Goal: Information Seeking & Learning: Check status

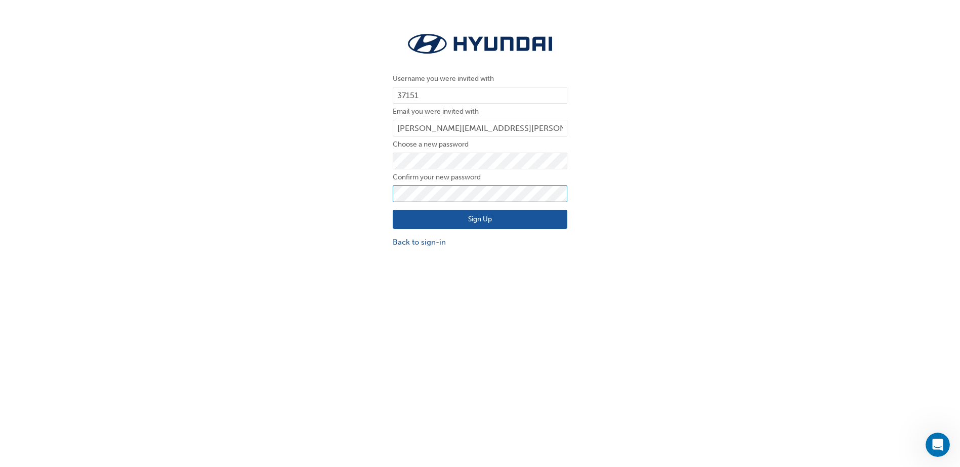
click button "Sign Up" at bounding box center [480, 219] width 175 height 19
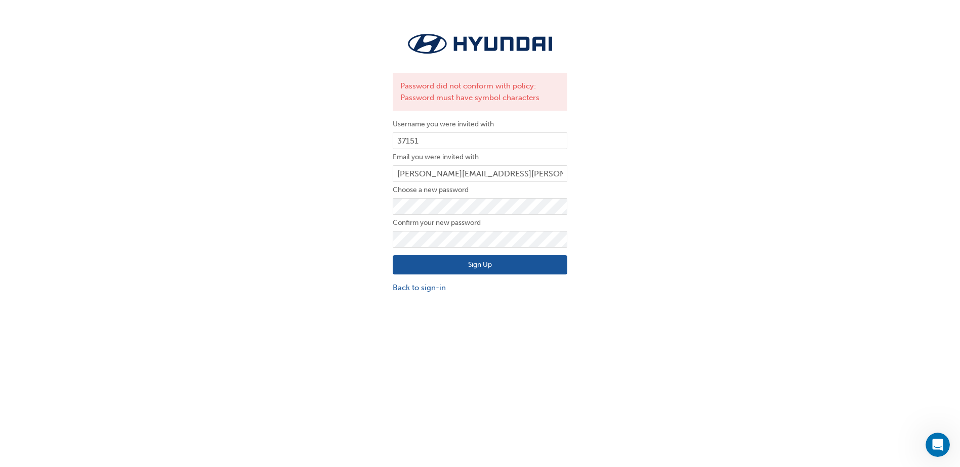
click at [478, 268] on button "Sign Up" at bounding box center [480, 264] width 175 height 19
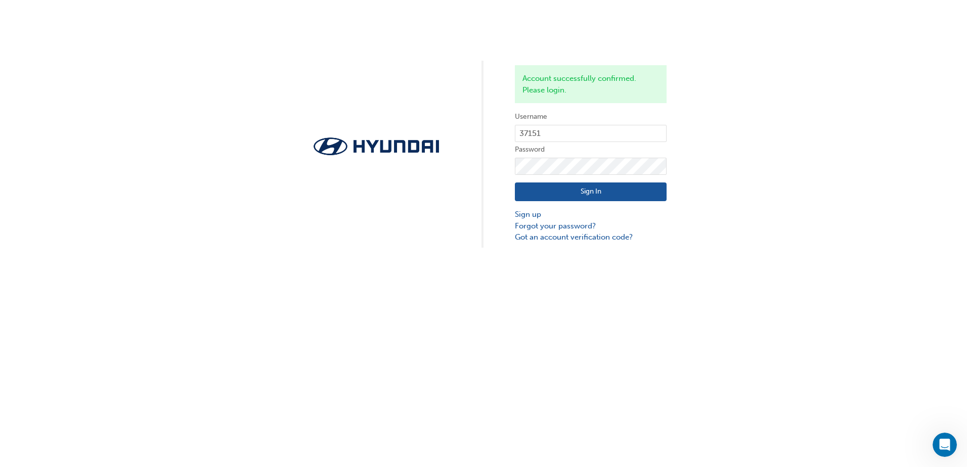
click at [599, 194] on button "Sign In" at bounding box center [591, 192] width 152 height 19
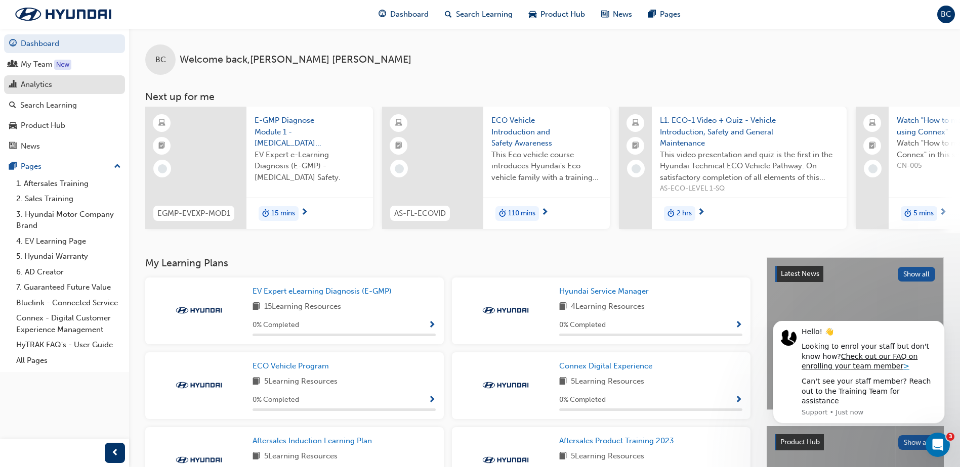
click at [39, 81] on div "Analytics" at bounding box center [36, 85] width 31 height 12
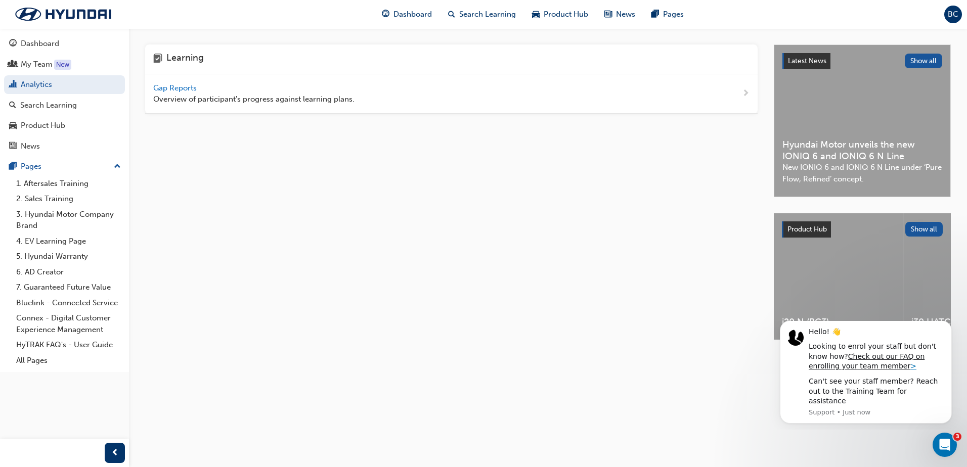
click at [164, 88] on span "Gap Reports" at bounding box center [176, 87] width 46 height 9
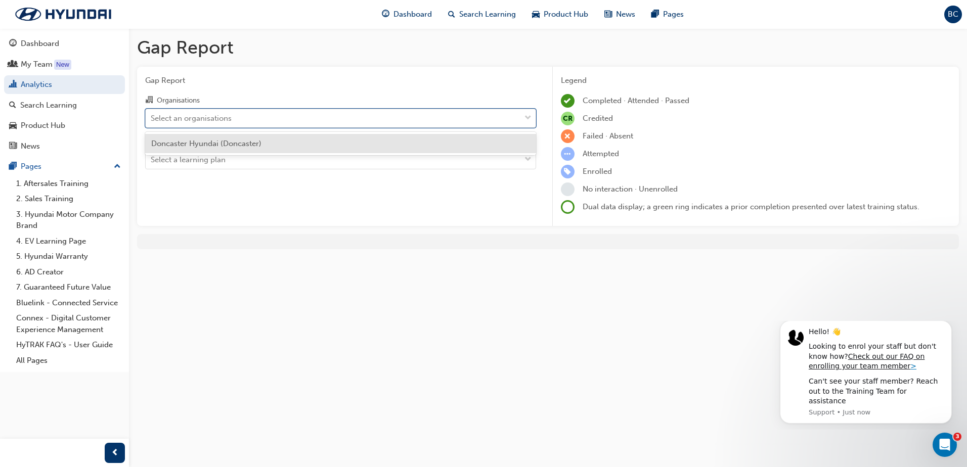
click at [232, 115] on div "Select an organisations" at bounding box center [191, 118] width 81 height 12
click at [152, 115] on input "Organisations option Doncaster Hyundai (Doncaster) focused, 1 of 1. 1 result av…" at bounding box center [151, 117] width 1 height 9
click at [242, 119] on div "Select an organisations" at bounding box center [333, 118] width 375 height 18
click at [152, 119] on input "Organisations option Doncaster Hyundai (Doncaster) focused, 1 of 1. 1 result av…" at bounding box center [151, 117] width 1 height 9
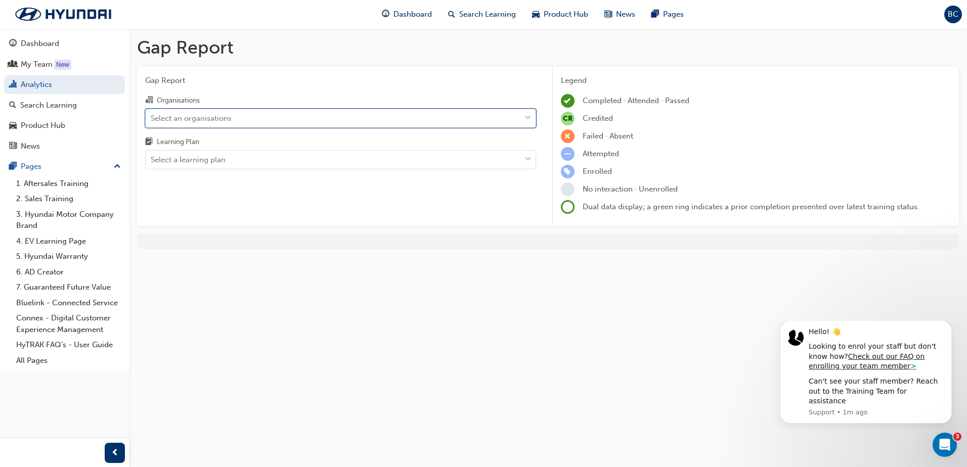
click at [242, 119] on div "Select an organisations" at bounding box center [333, 118] width 375 height 18
click at [152, 119] on input "Organisations 0 results available. Select is focused ,type to refine list, pres…" at bounding box center [151, 117] width 1 height 9
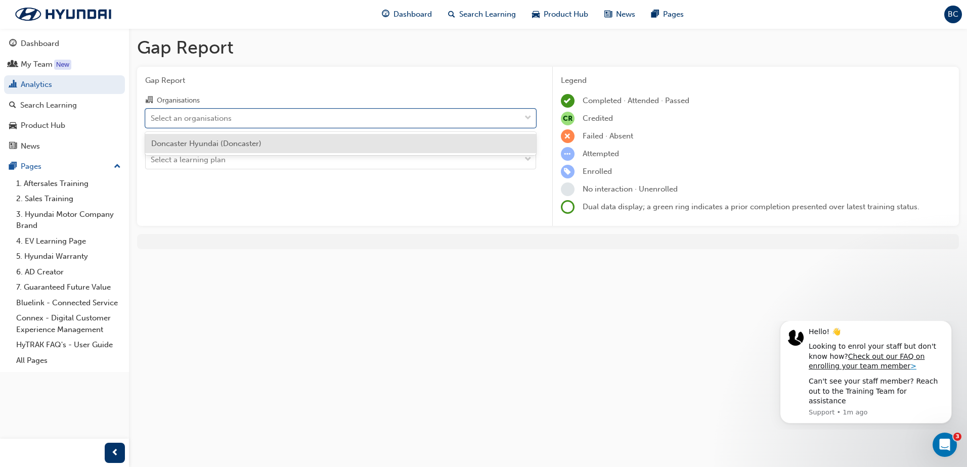
click at [243, 144] on span "Doncaster Hyundai (Doncaster)" at bounding box center [206, 143] width 110 height 9
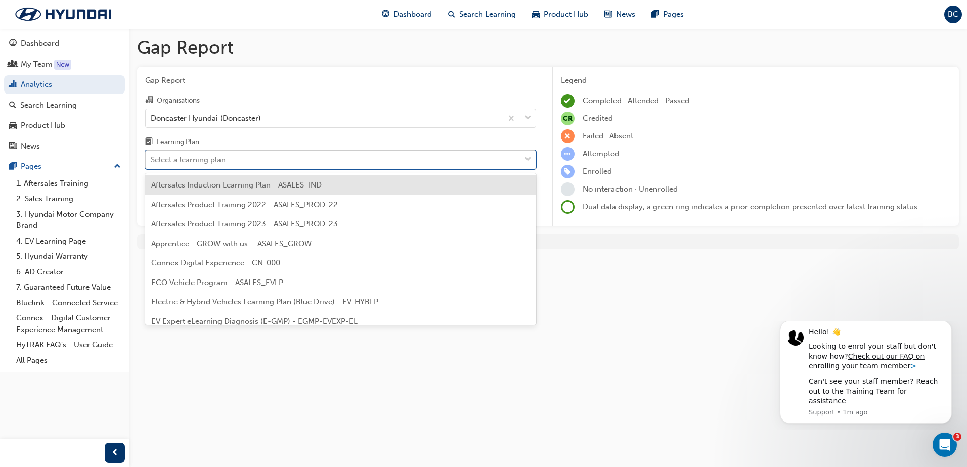
click at [243, 161] on div "Select a learning plan" at bounding box center [333, 160] width 375 height 18
click at [152, 161] on input "Learning Plan option Aftersales Induction Learning Plan - ASALES_IND focused, 1…" at bounding box center [151, 159] width 1 height 9
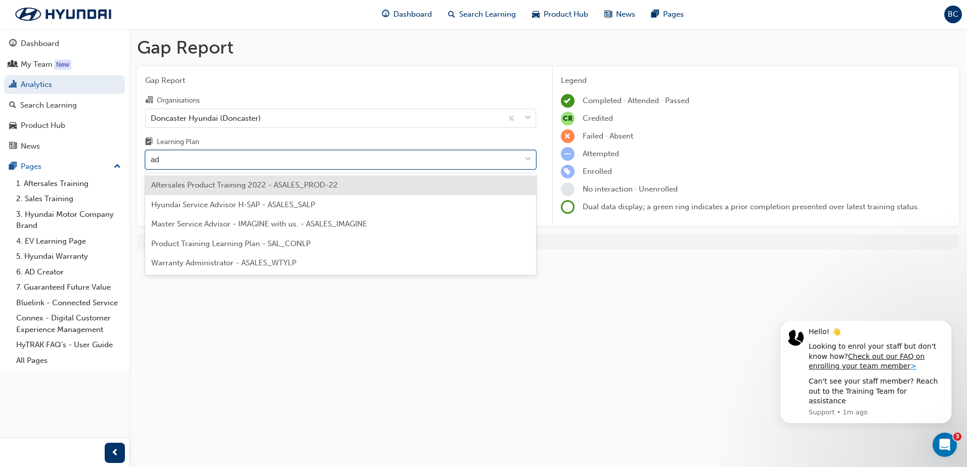
type input "adv"
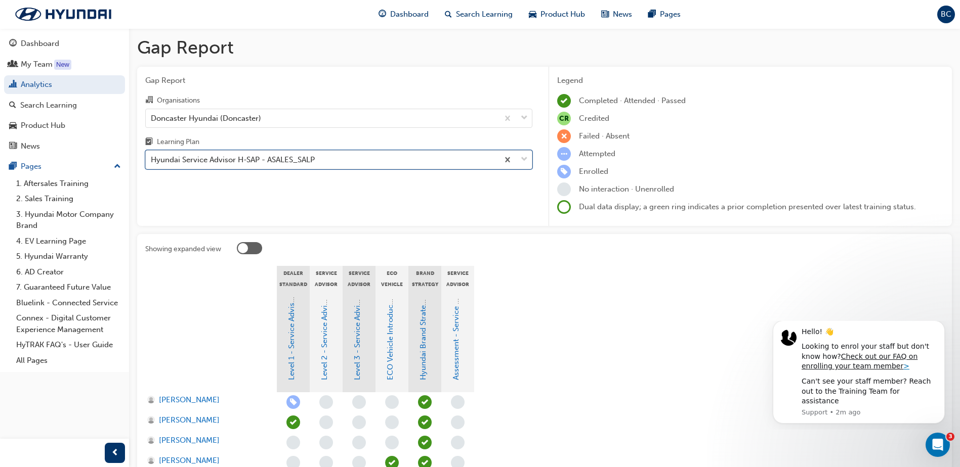
click at [477, 159] on div "Hyundai Service Advisor H-SAP - ASALES_SALP" at bounding box center [322, 160] width 353 height 18
click at [152, 159] on input "Learning Plan option Hyundai Service Advisor H-SAP - ASALES_SALP, selected. 0 r…" at bounding box center [151, 159] width 1 height 9
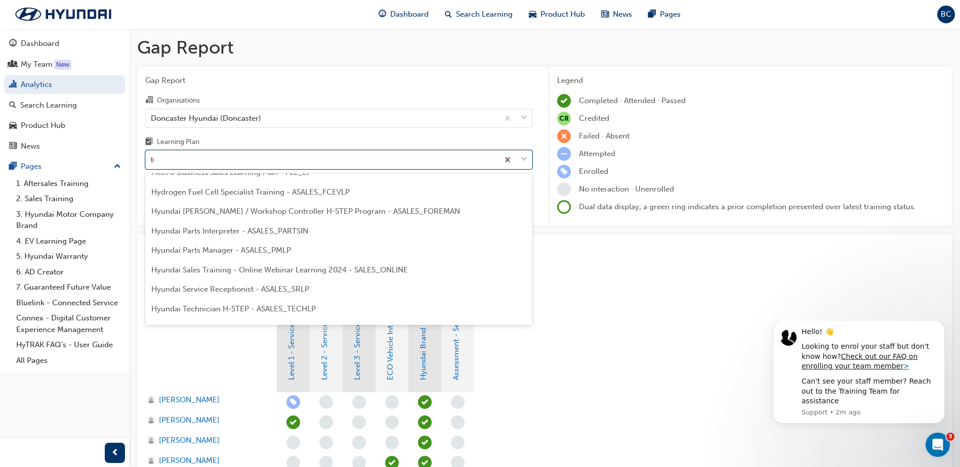
scroll to position [32, 0]
type input "tech"
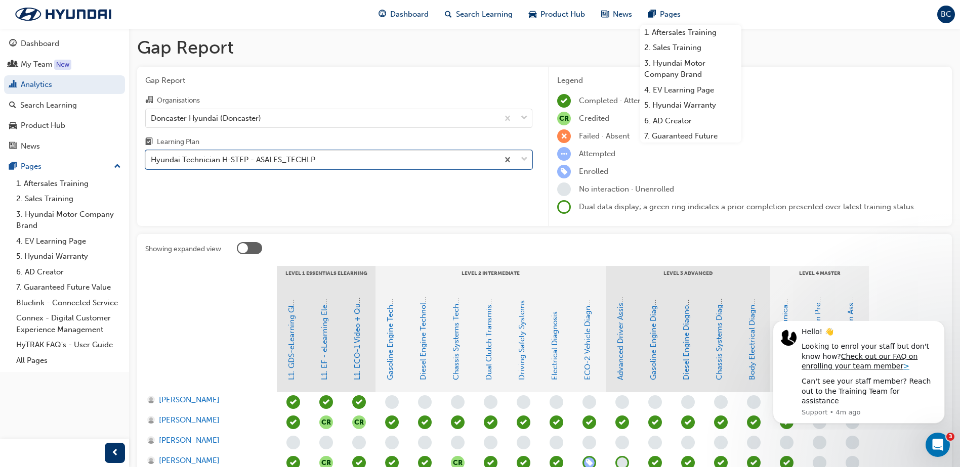
click at [347, 205] on div "Gap Report Organisations Doncaster Hyundai (Doncaster) Learning Plan option Hyu…" at bounding box center [338, 147] width 403 height 160
click at [58, 45] on div "Dashboard" at bounding box center [40, 44] width 38 height 12
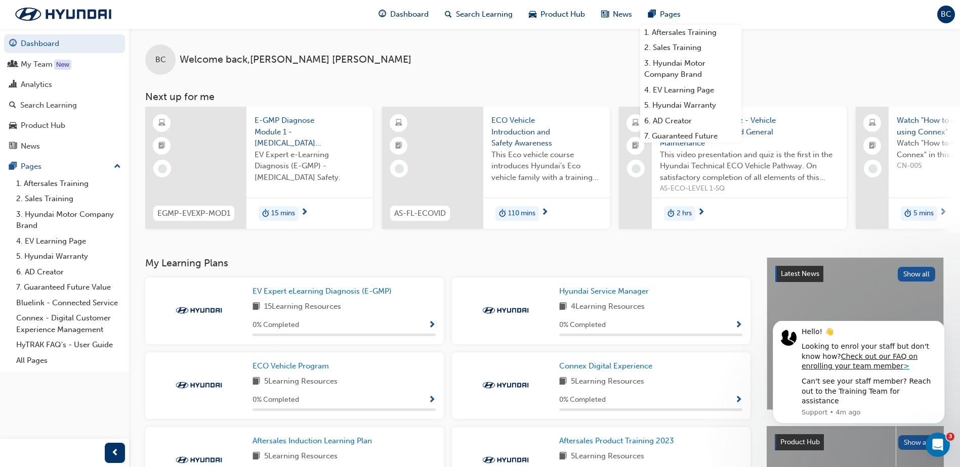
click at [268, 20] on div "Dashboard Search Learning Product Hub News Pages 1. Aftersales Training 2. Sale…" at bounding box center [480, 14] width 960 height 29
